Goal: Transaction & Acquisition: Purchase product/service

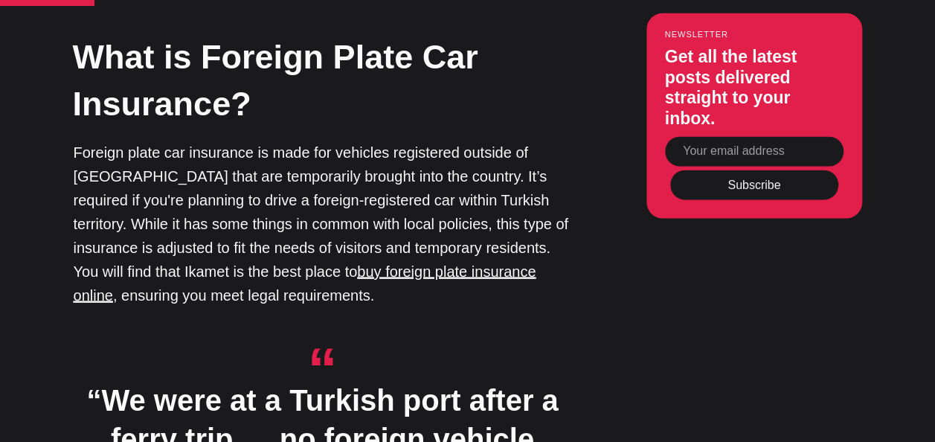
scroll to position [1425, 0]
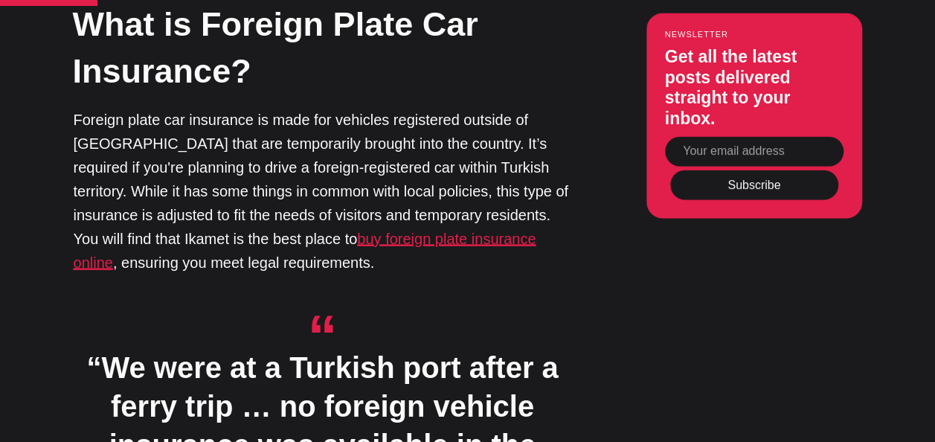
click at [463, 231] on u "buy foreign plate insurance online" at bounding box center [305, 251] width 463 height 40
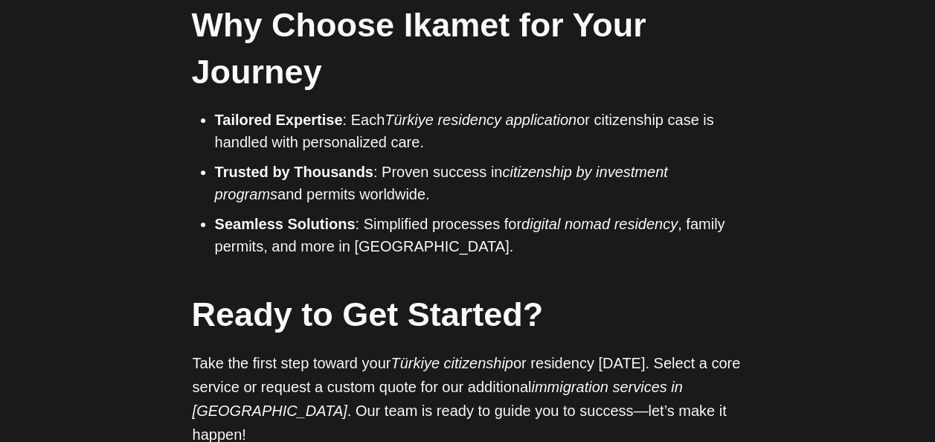
scroll to position [3359, 0]
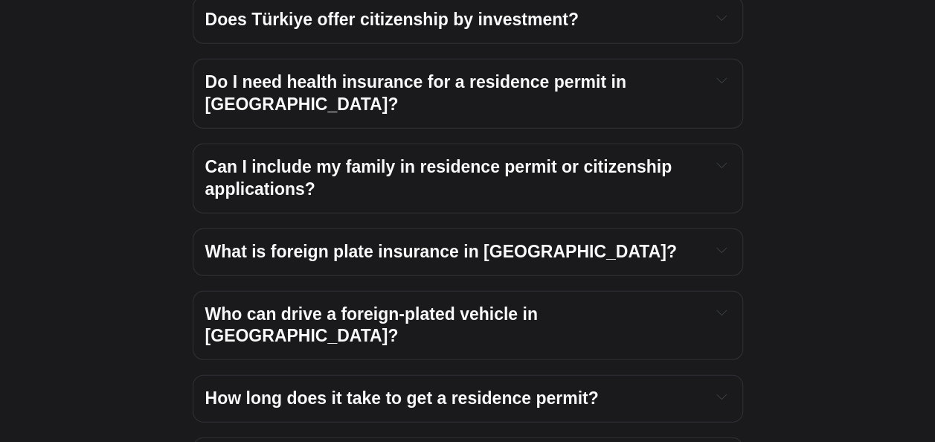
scroll to position [1898, 0]
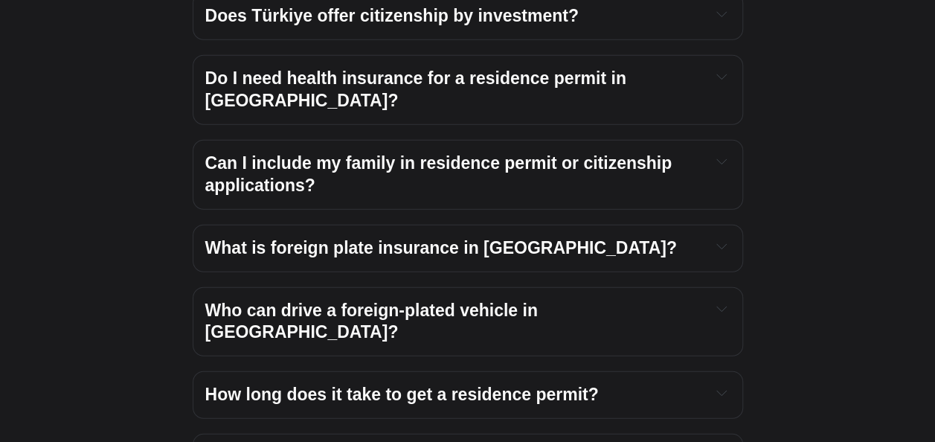
click at [490, 238] on span "What is foreign plate insurance in Türkiye?" at bounding box center [441, 247] width 472 height 19
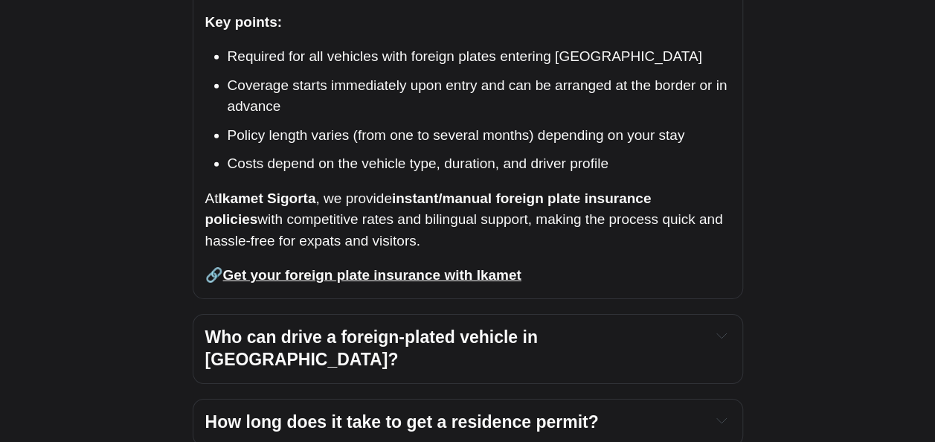
scroll to position [2262, 0]
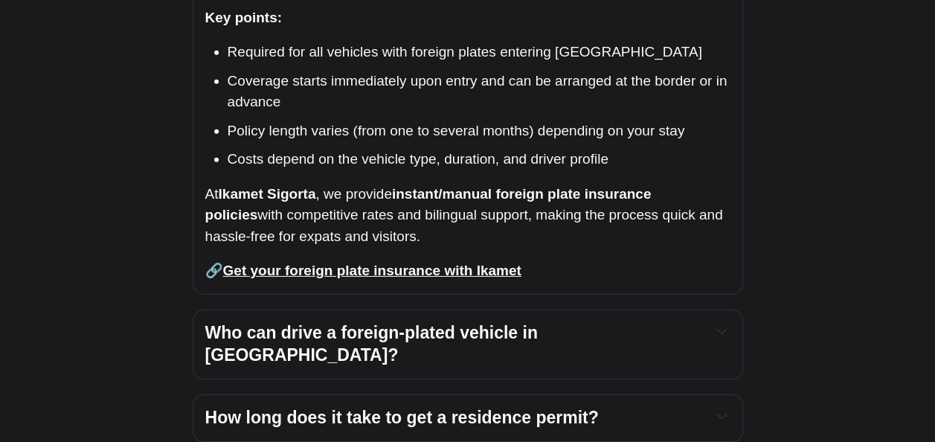
click at [727, 326] on icon "Expand toggle to read content" at bounding box center [721, 331] width 10 height 10
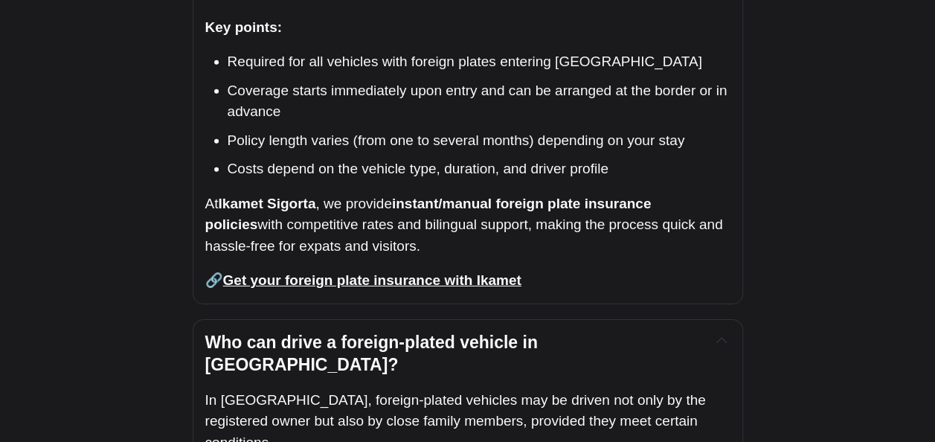
scroll to position [2239, 0]
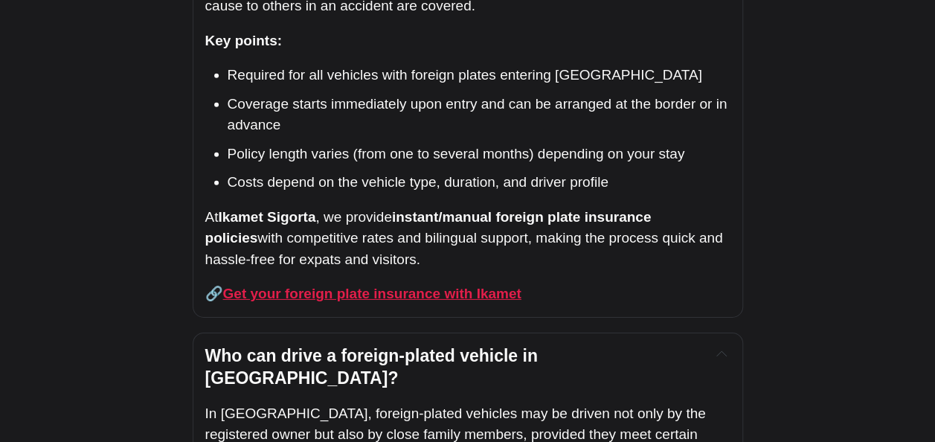
click at [497, 286] on strong "Get your foreign plate insurance with Ikamet" at bounding box center [372, 294] width 298 height 16
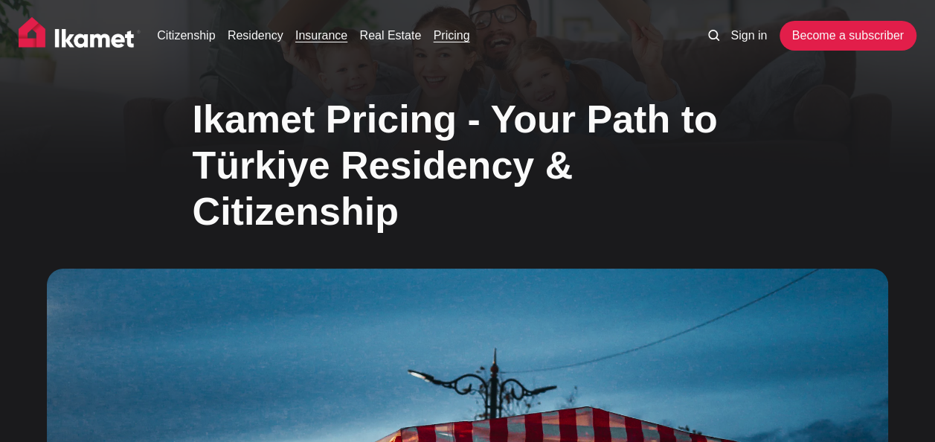
click at [327, 38] on link "Insurance" at bounding box center [321, 36] width 52 height 18
